Goal: Task Accomplishment & Management: Use online tool/utility

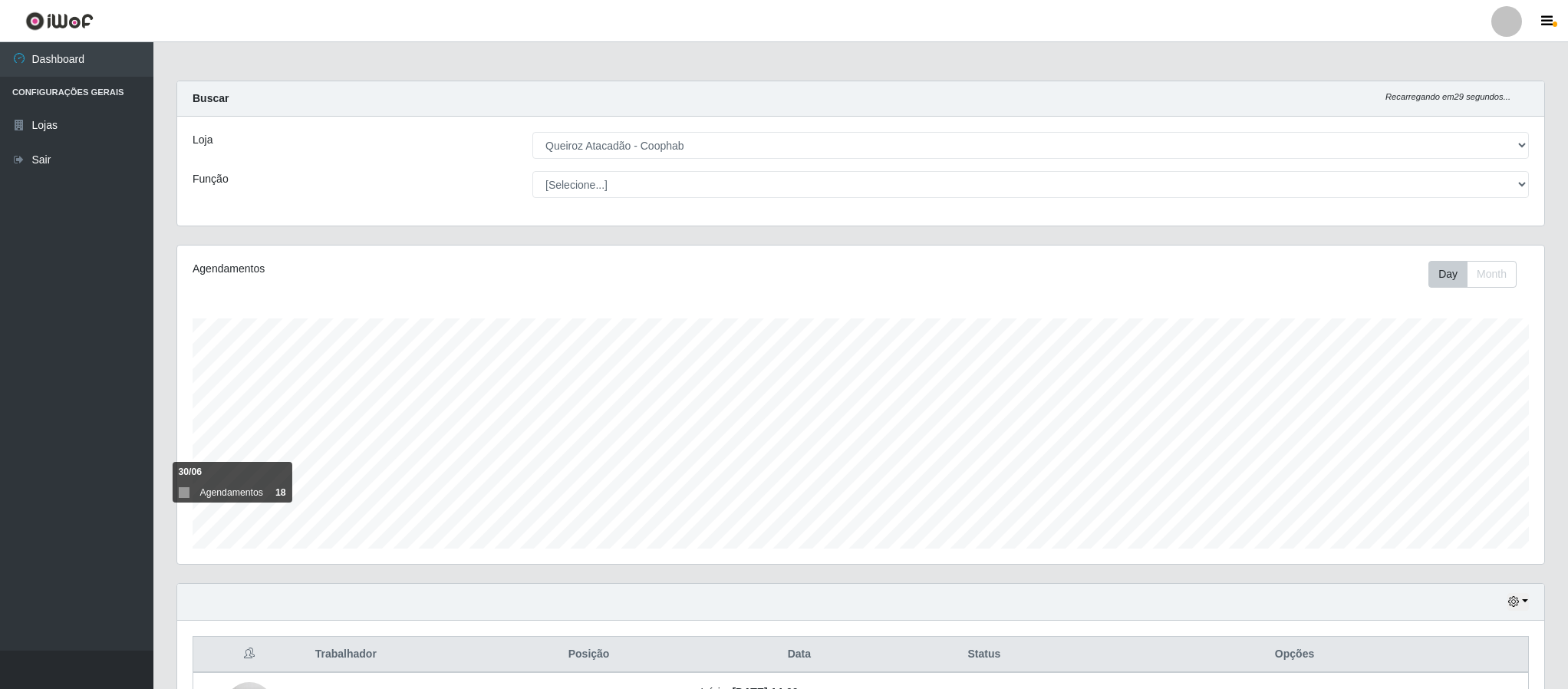
select select "463"
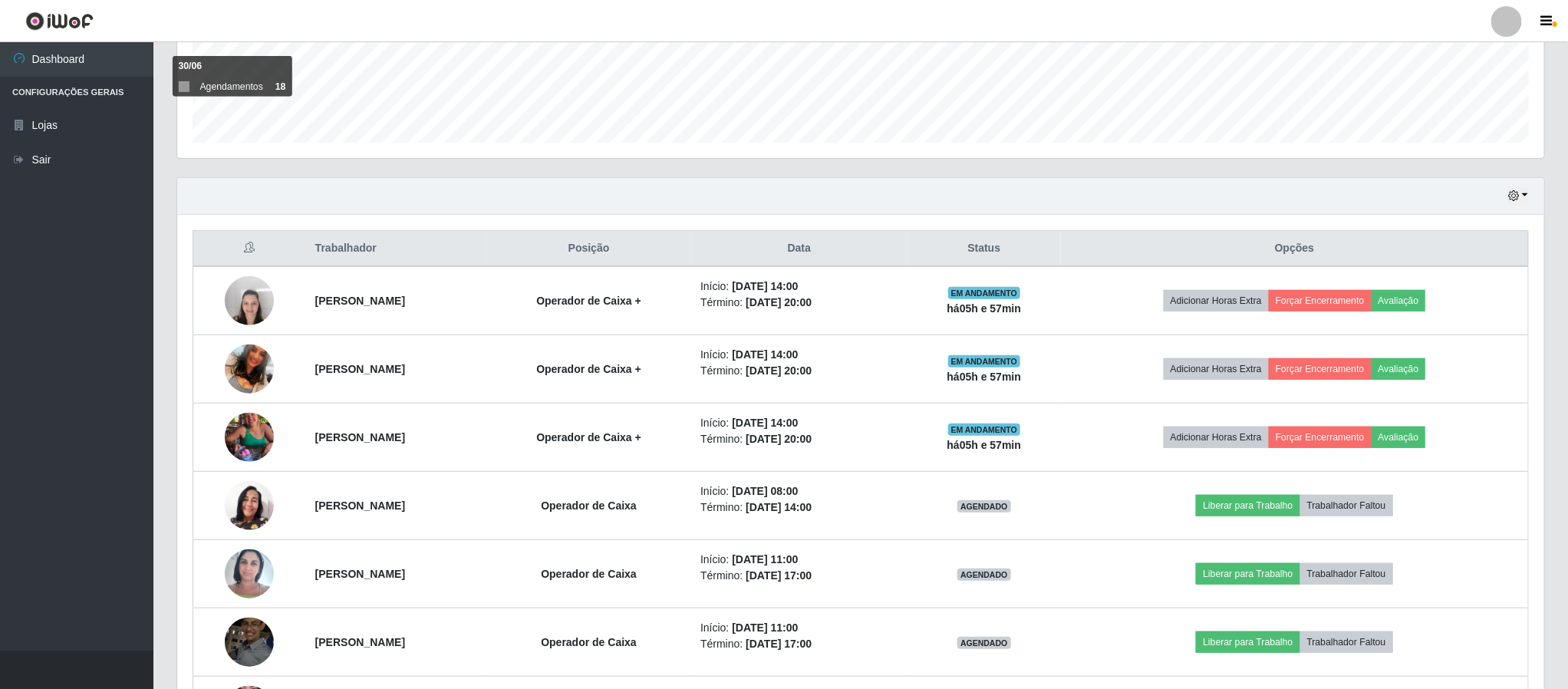
scroll to position [320, 1365]
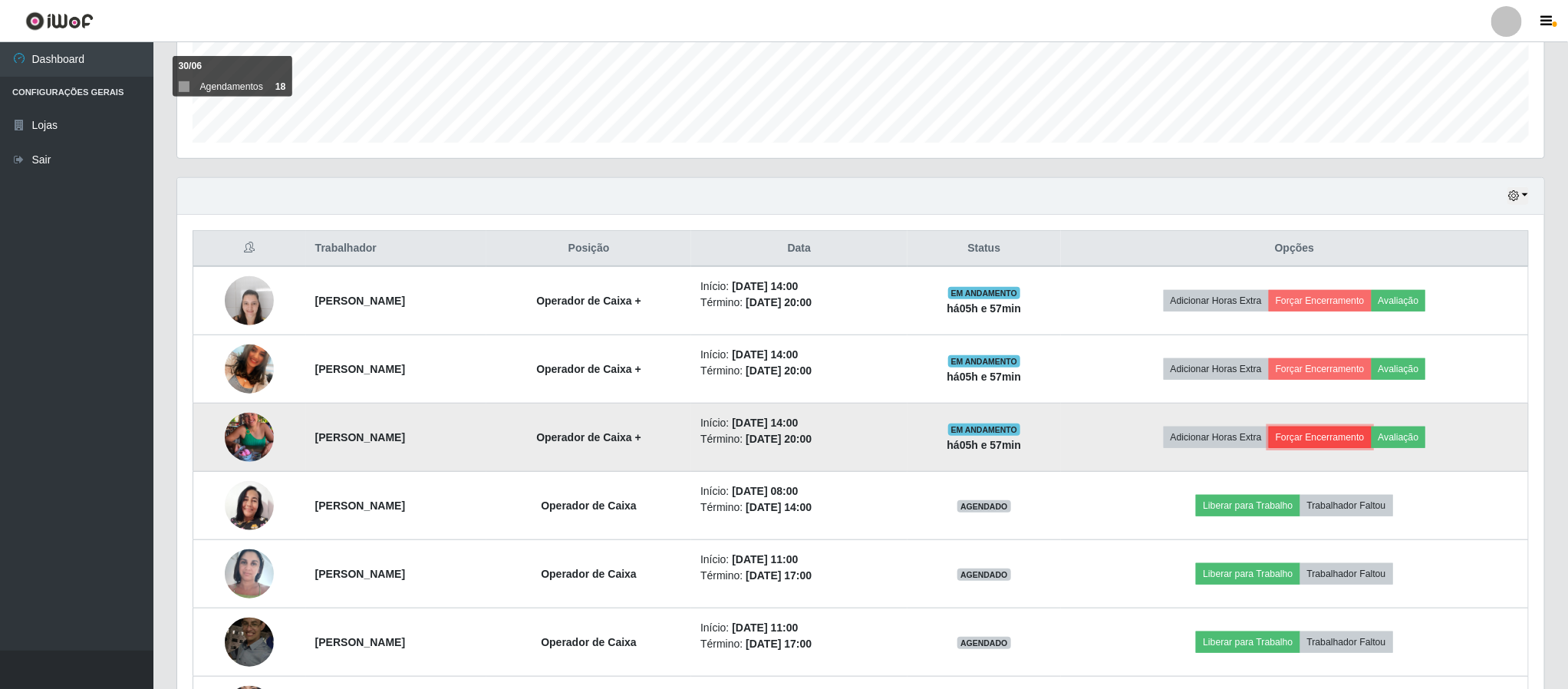
click at [1349, 444] on button "Forçar Encerramento" at bounding box center [1320, 437] width 103 height 21
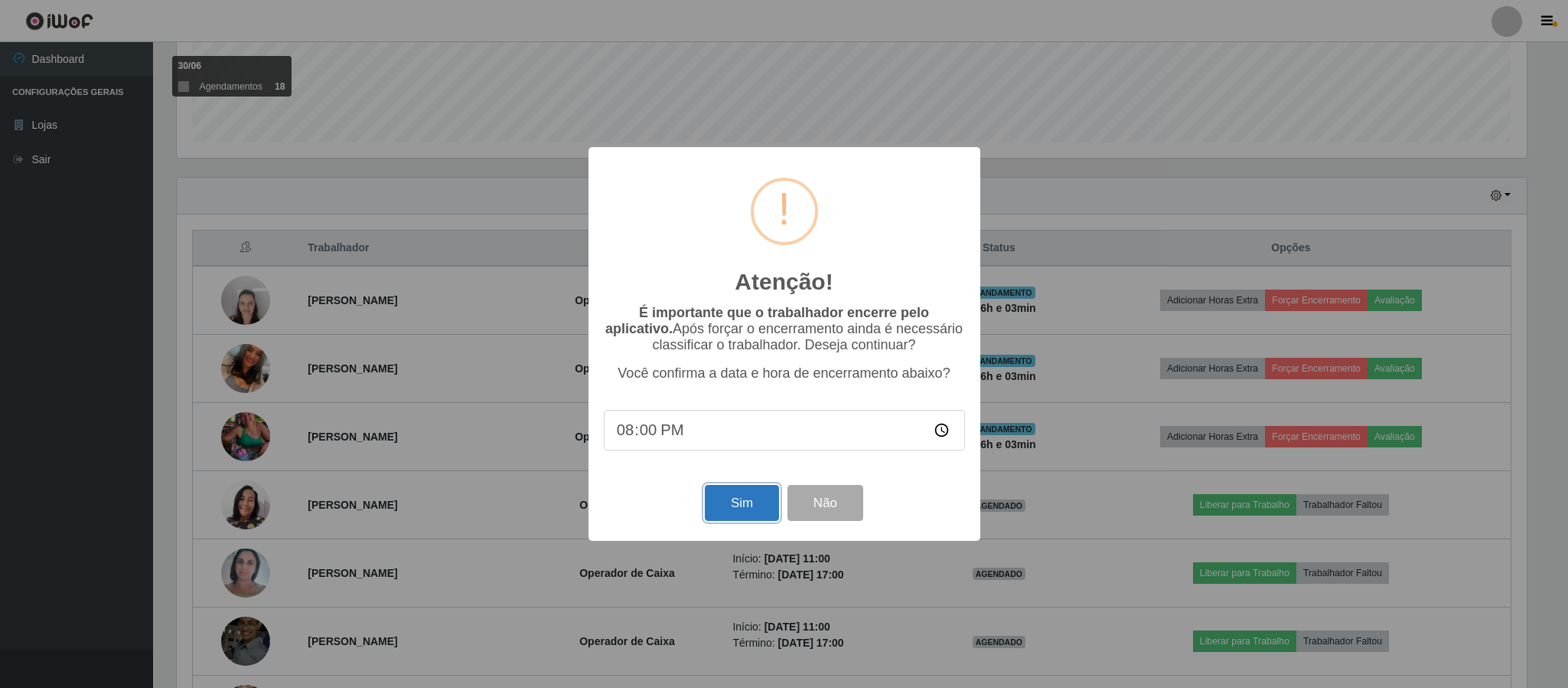
click at [729, 504] on button "Sim" at bounding box center [742, 502] width 75 height 36
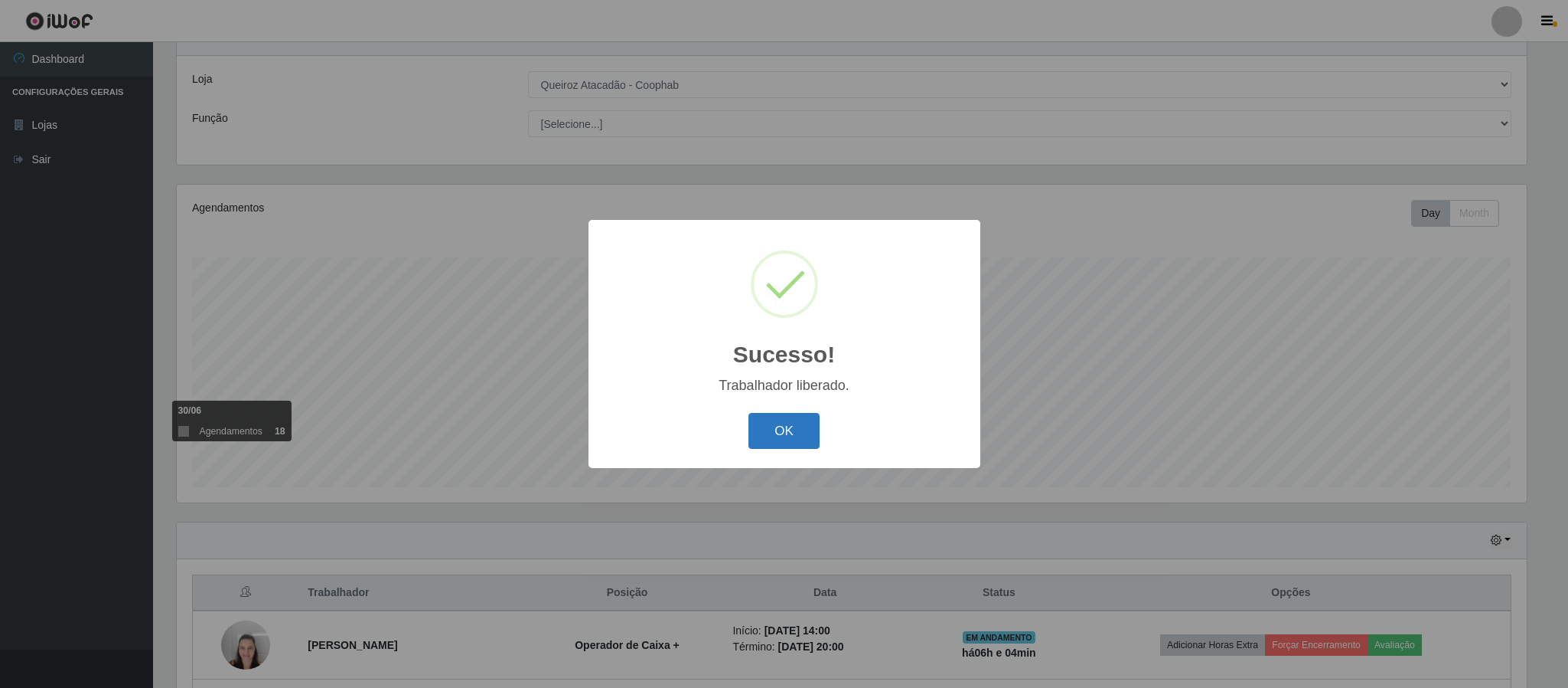
click at [785, 430] on button "OK" at bounding box center [784, 431] width 71 height 36
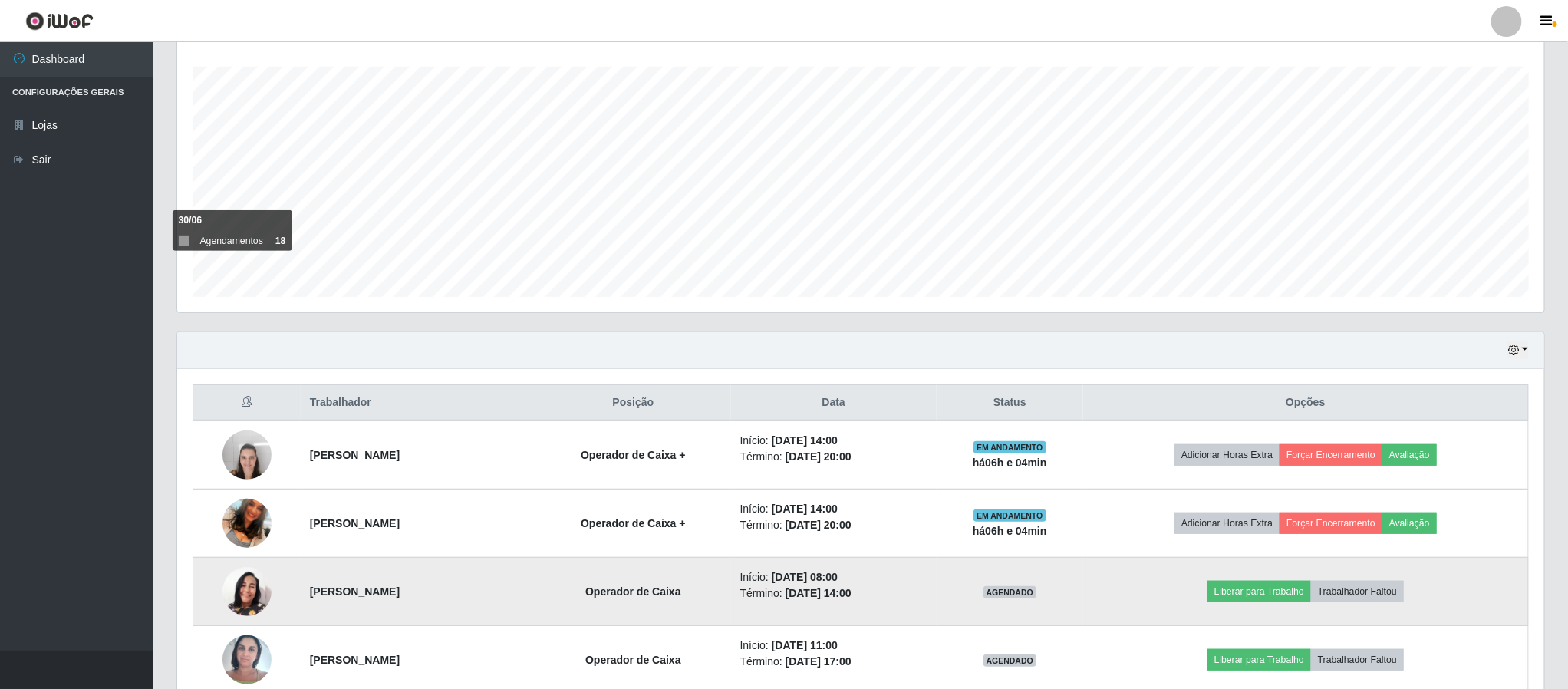
scroll to position [290, 0]
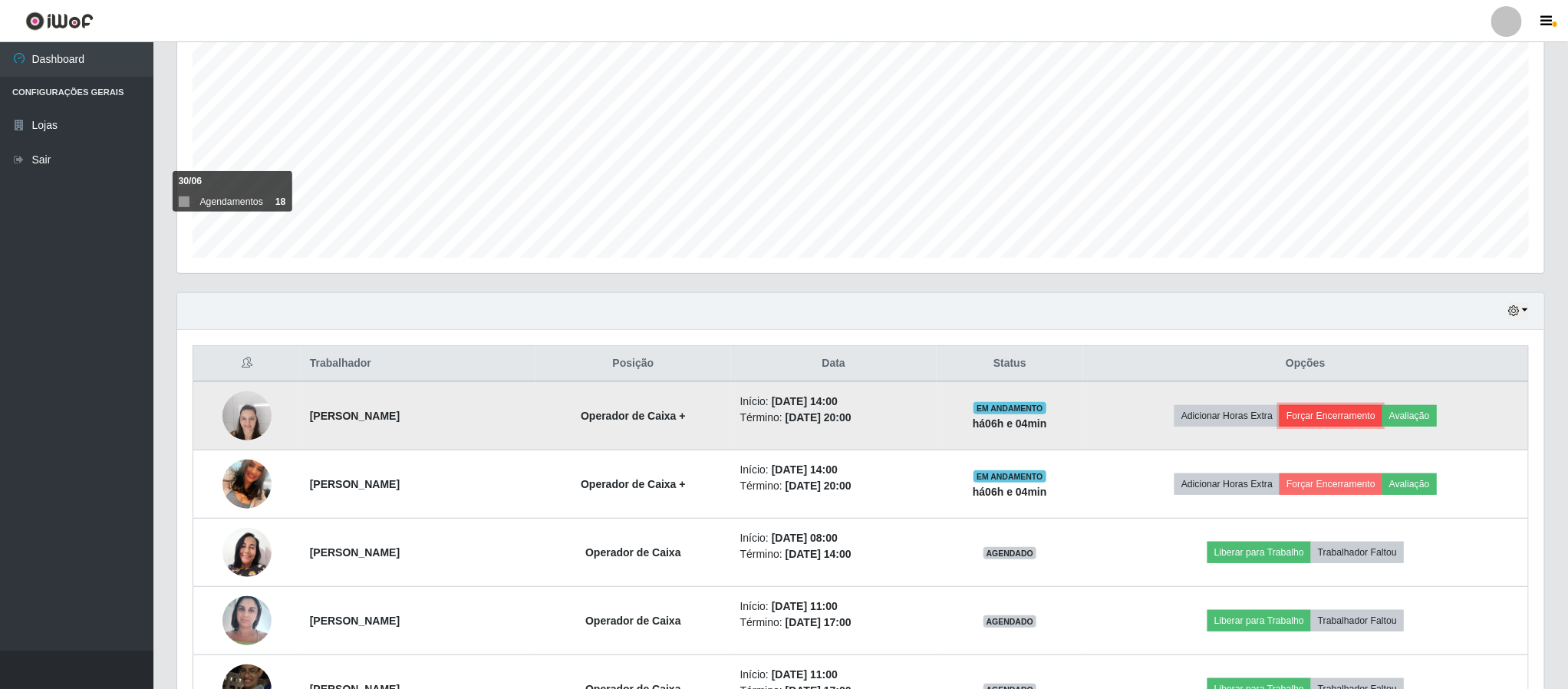
click at [1344, 421] on button "Forçar Encerramento" at bounding box center [1330, 415] width 103 height 21
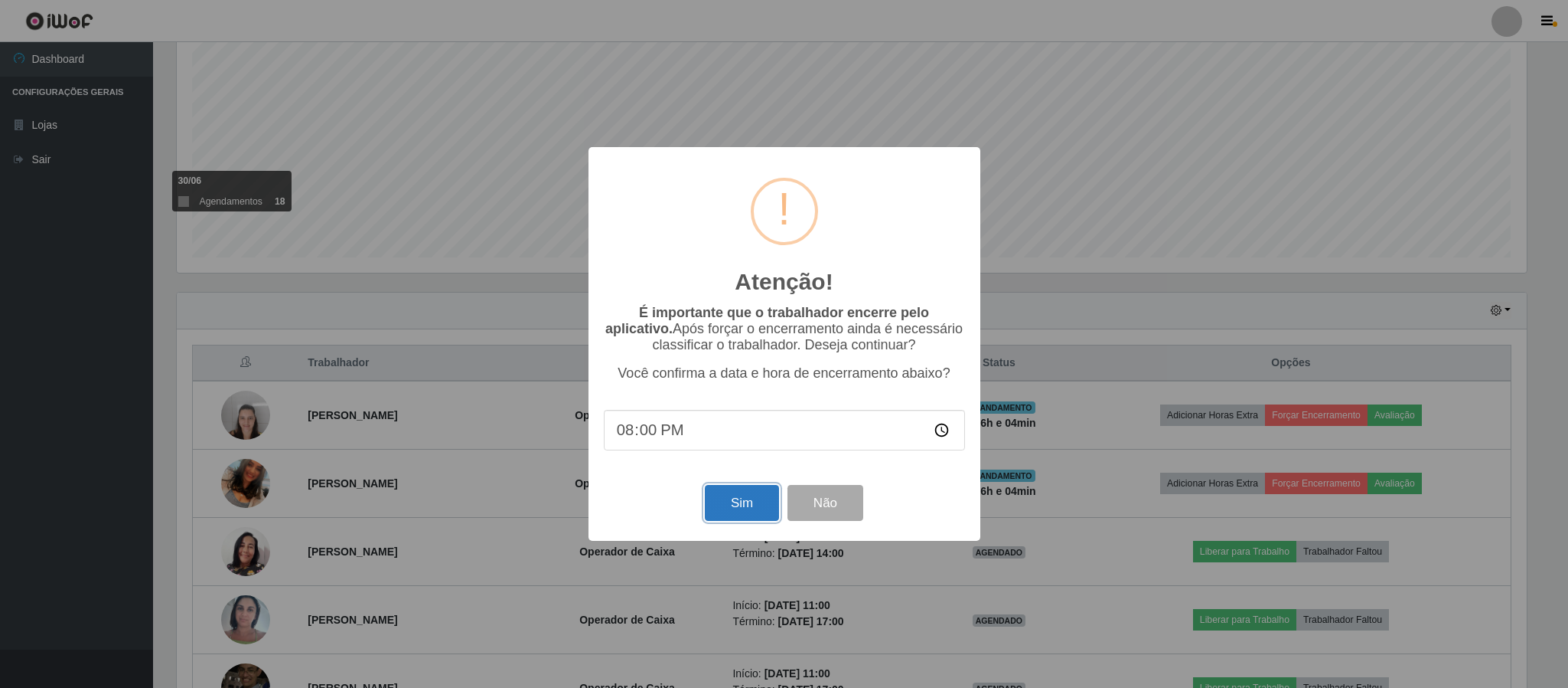
click at [731, 499] on button "Sim" at bounding box center [742, 502] width 75 height 36
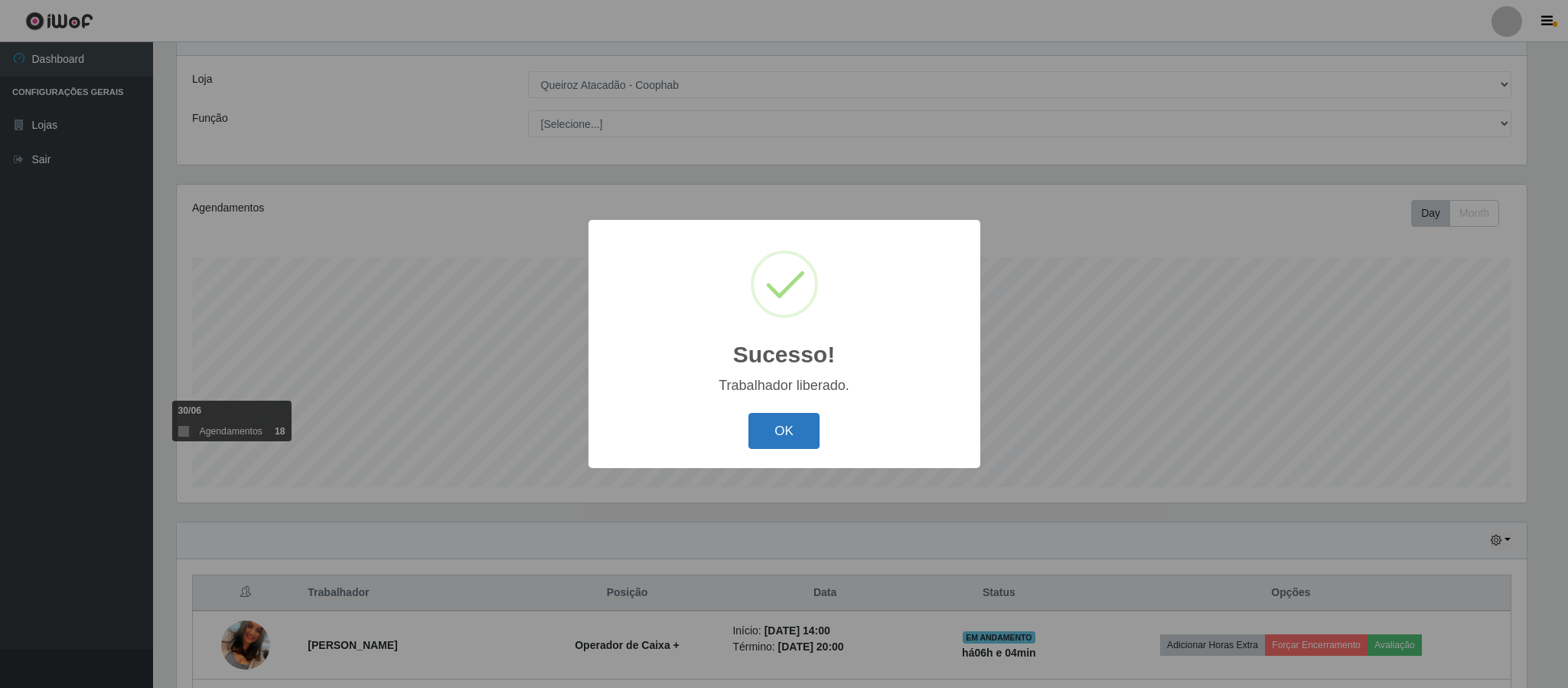
click at [761, 428] on button "OK" at bounding box center [784, 431] width 71 height 36
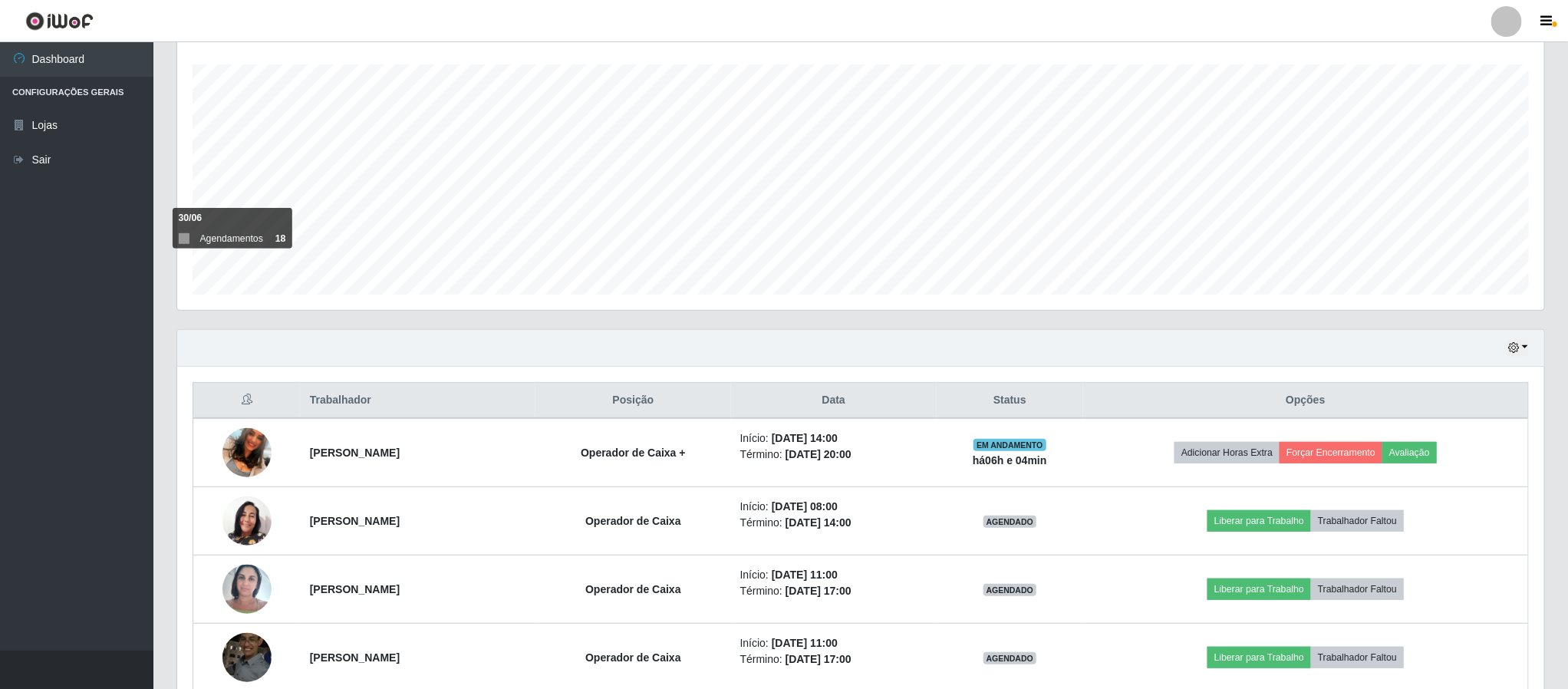
scroll to position [290, 0]
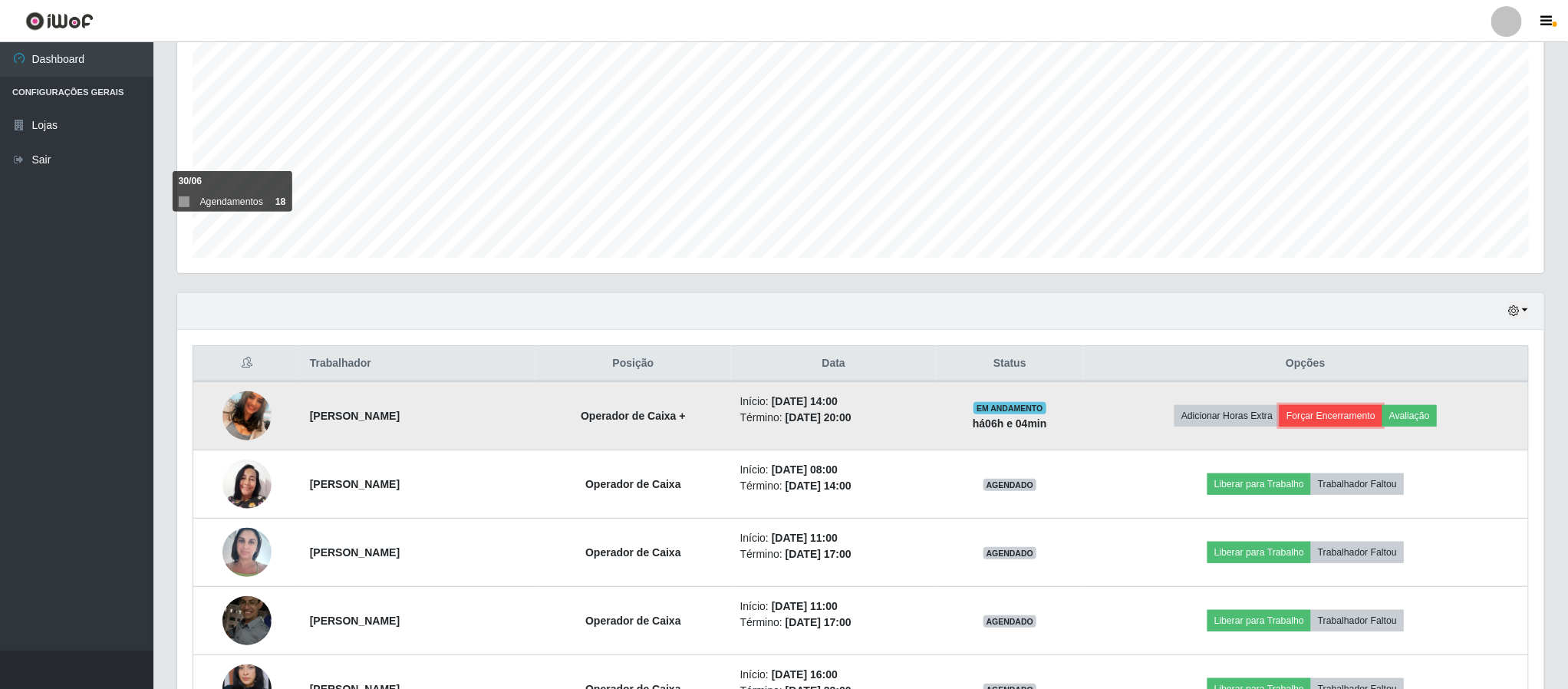
click at [1335, 415] on button "Forçar Encerramento" at bounding box center [1330, 415] width 103 height 21
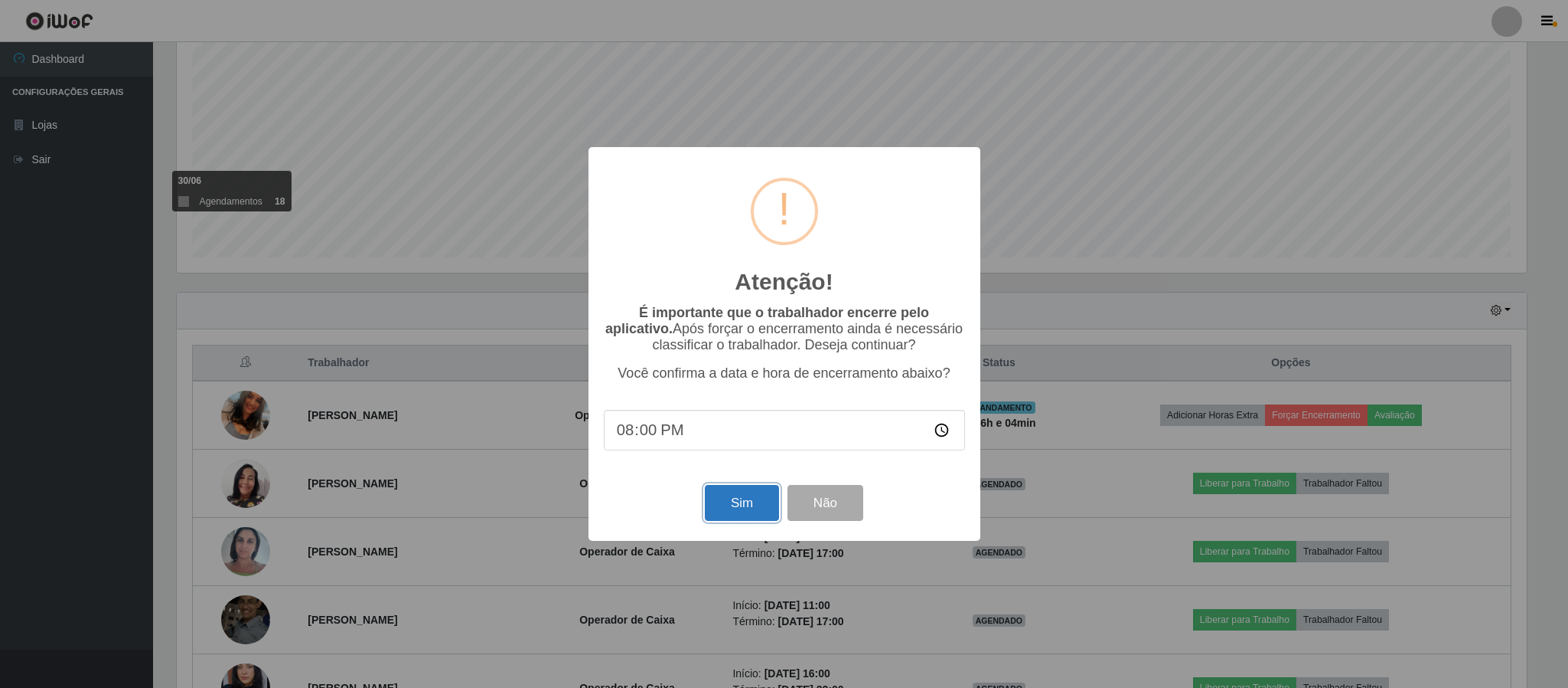
click at [714, 501] on button "Sim" at bounding box center [742, 502] width 75 height 36
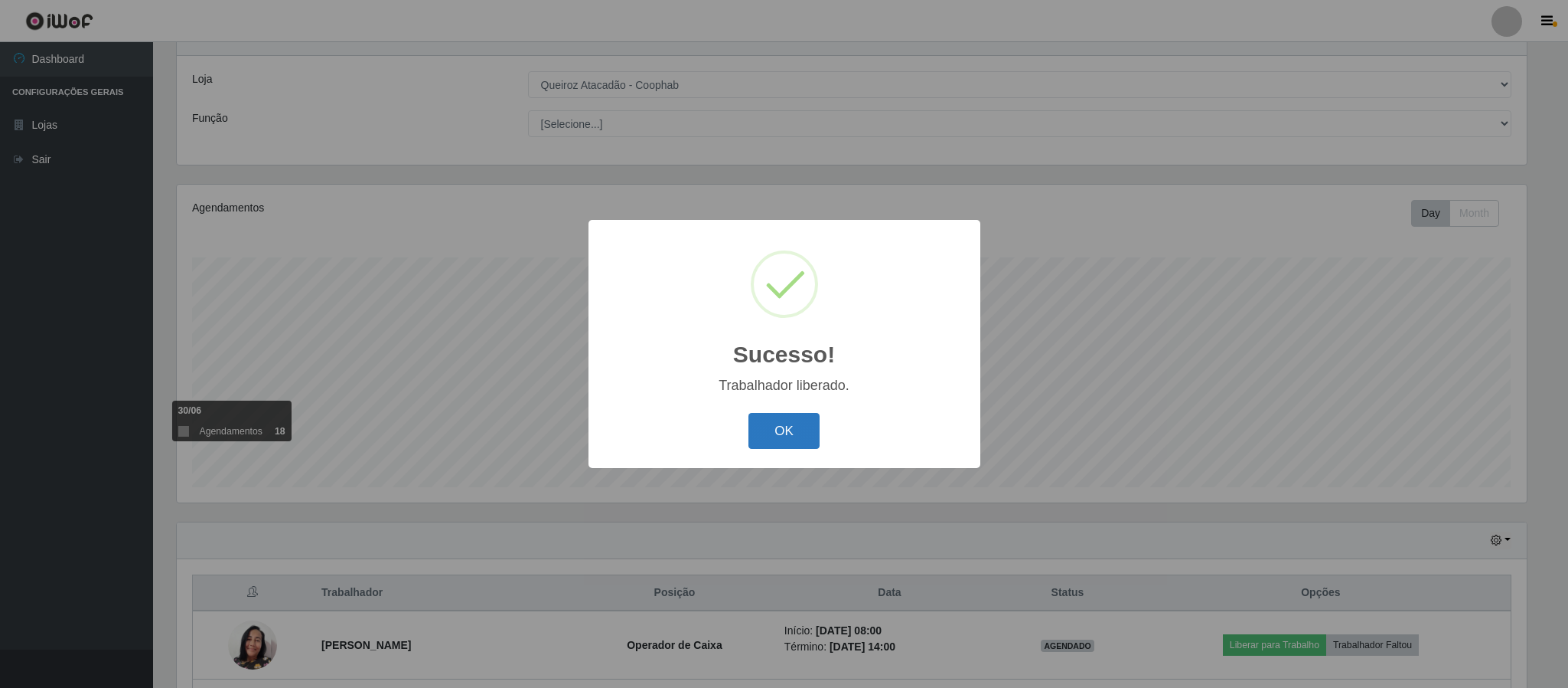
click at [785, 432] on button "OK" at bounding box center [784, 431] width 71 height 36
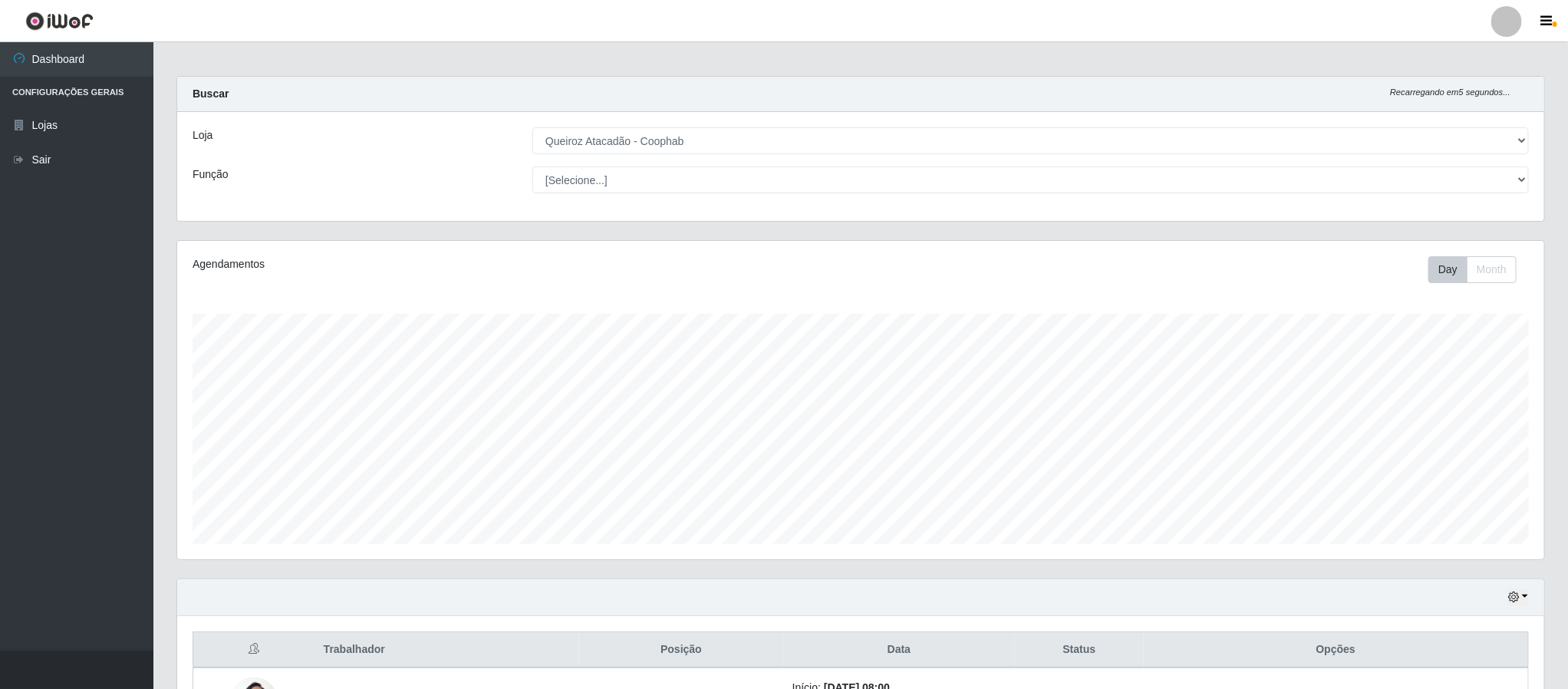
scroll to position [0, 0]
